Goal: Task Accomplishment & Management: Manage account settings

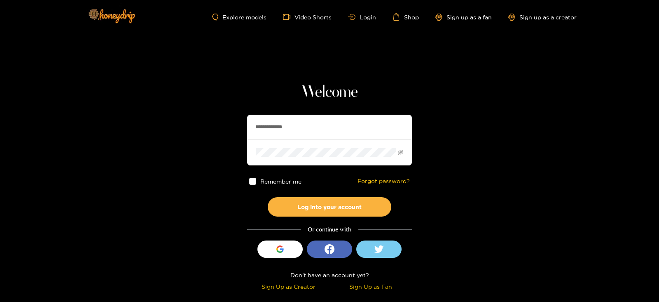
drag, startPoint x: 309, startPoint y: 118, endPoint x: 212, endPoint y: 145, distance: 100.3
click at [212, 145] on section "**********" at bounding box center [329, 146] width 659 height 293
type input "**********"
click at [268, 197] on button "Log into your account" at bounding box center [330, 206] width 124 height 19
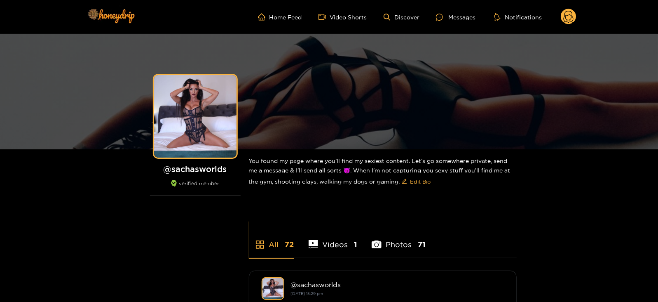
click at [570, 13] on circle at bounding box center [569, 17] width 16 height 16
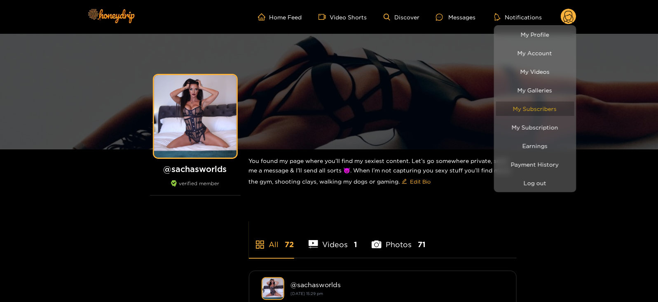
click at [525, 106] on link "My Subscribers" at bounding box center [535, 108] width 78 height 14
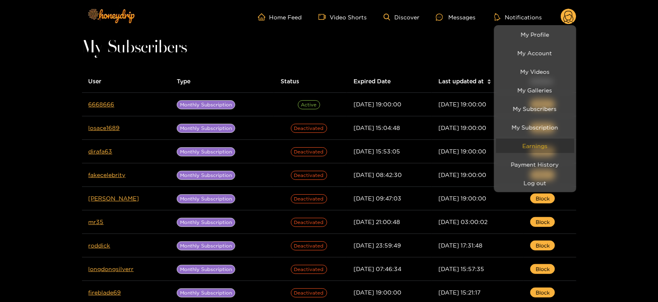
click at [509, 152] on link "Earnings" at bounding box center [535, 145] width 78 height 14
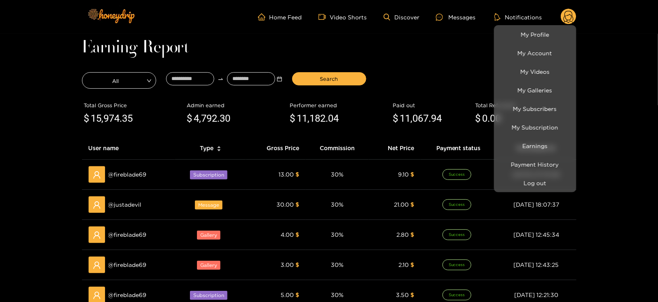
click at [174, 77] on div at bounding box center [329, 151] width 658 height 302
click at [174, 77] on input at bounding box center [190, 78] width 48 height 13
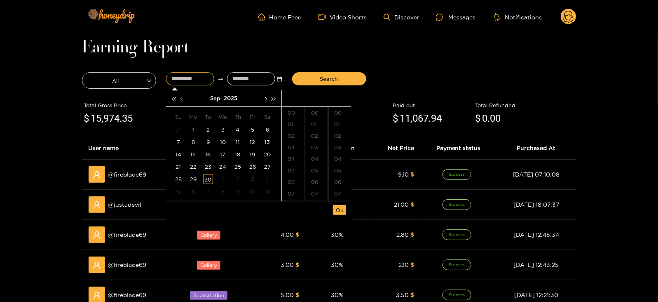
click at [183, 102] on button "button" at bounding box center [182, 98] width 9 height 16
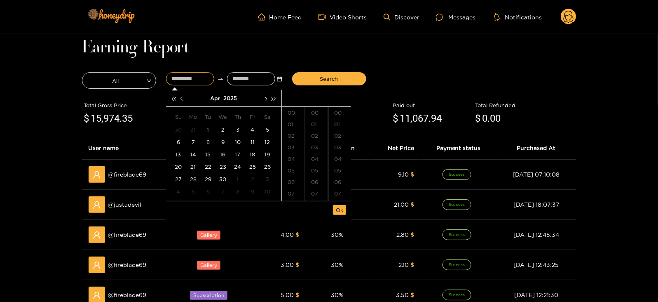
click at [183, 102] on button "button" at bounding box center [182, 98] width 9 height 16
click at [253, 176] on div "28" at bounding box center [253, 179] width 10 height 10
type input "**********"
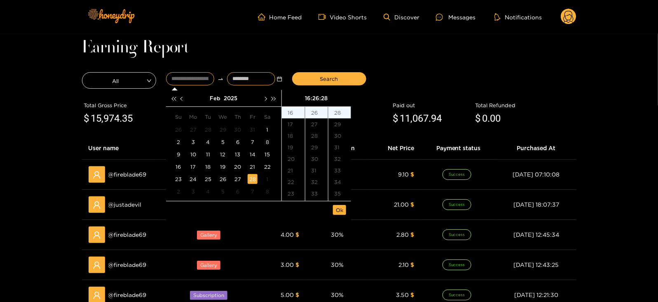
click at [240, 79] on input at bounding box center [251, 78] width 48 height 13
click at [266, 98] on span "button" at bounding box center [265, 98] width 4 height 4
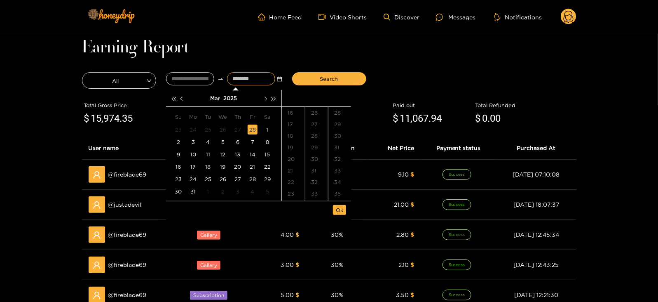
click at [266, 98] on span "button" at bounding box center [265, 98] width 4 height 4
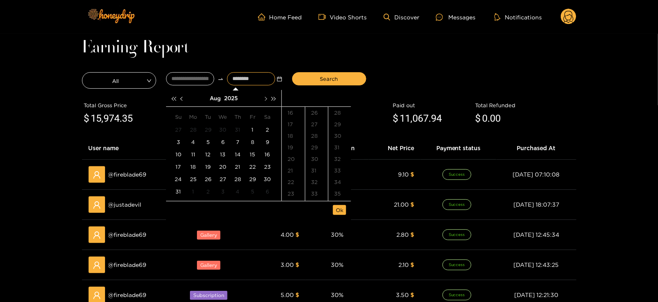
click at [266, 98] on span "button" at bounding box center [265, 98] width 4 height 4
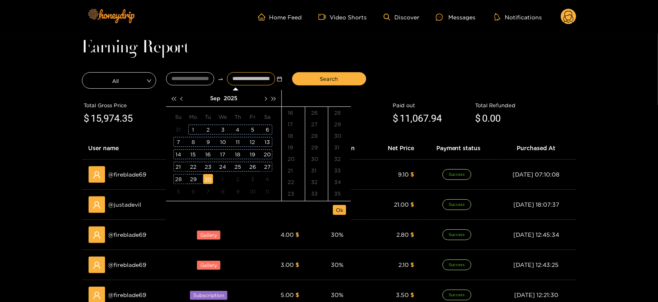
click at [207, 178] on div "30" at bounding box center [208, 179] width 10 height 10
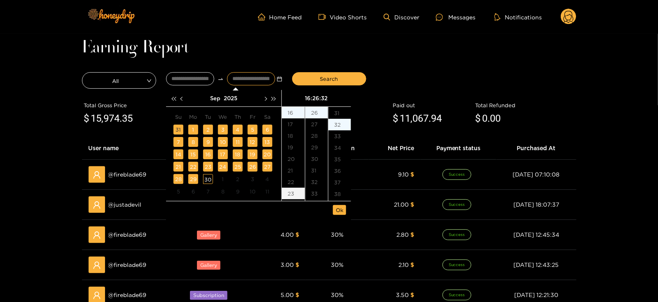
type input "**********"
click at [337, 211] on span "Ok" at bounding box center [339, 210] width 7 height 8
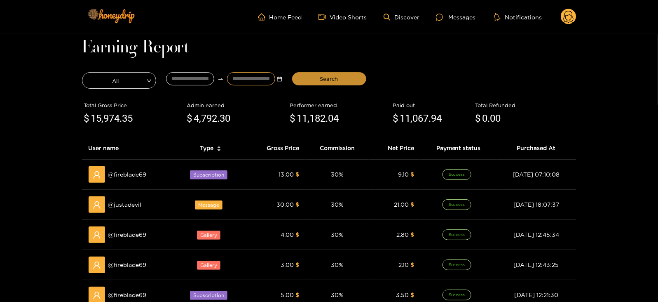
click at [318, 75] on button "Search" at bounding box center [329, 78] width 74 height 13
click at [452, 12] on div "Messages" at bounding box center [456, 16] width 40 height 9
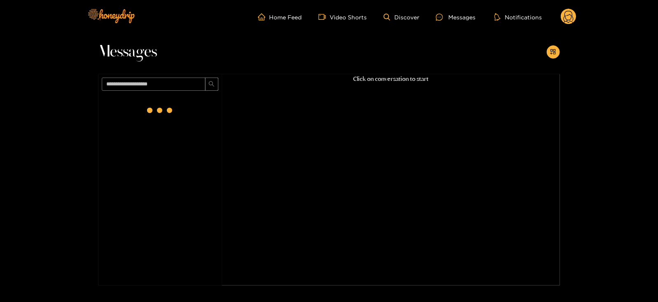
click at [567, 19] on icon at bounding box center [569, 18] width 10 height 14
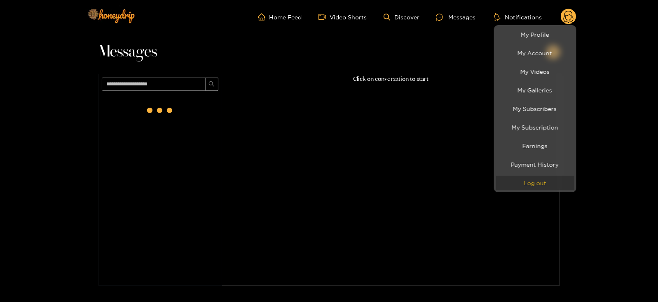
click at [515, 182] on button "Log out" at bounding box center [535, 183] width 78 height 14
